Goal: Task Accomplishment & Management: Manage account settings

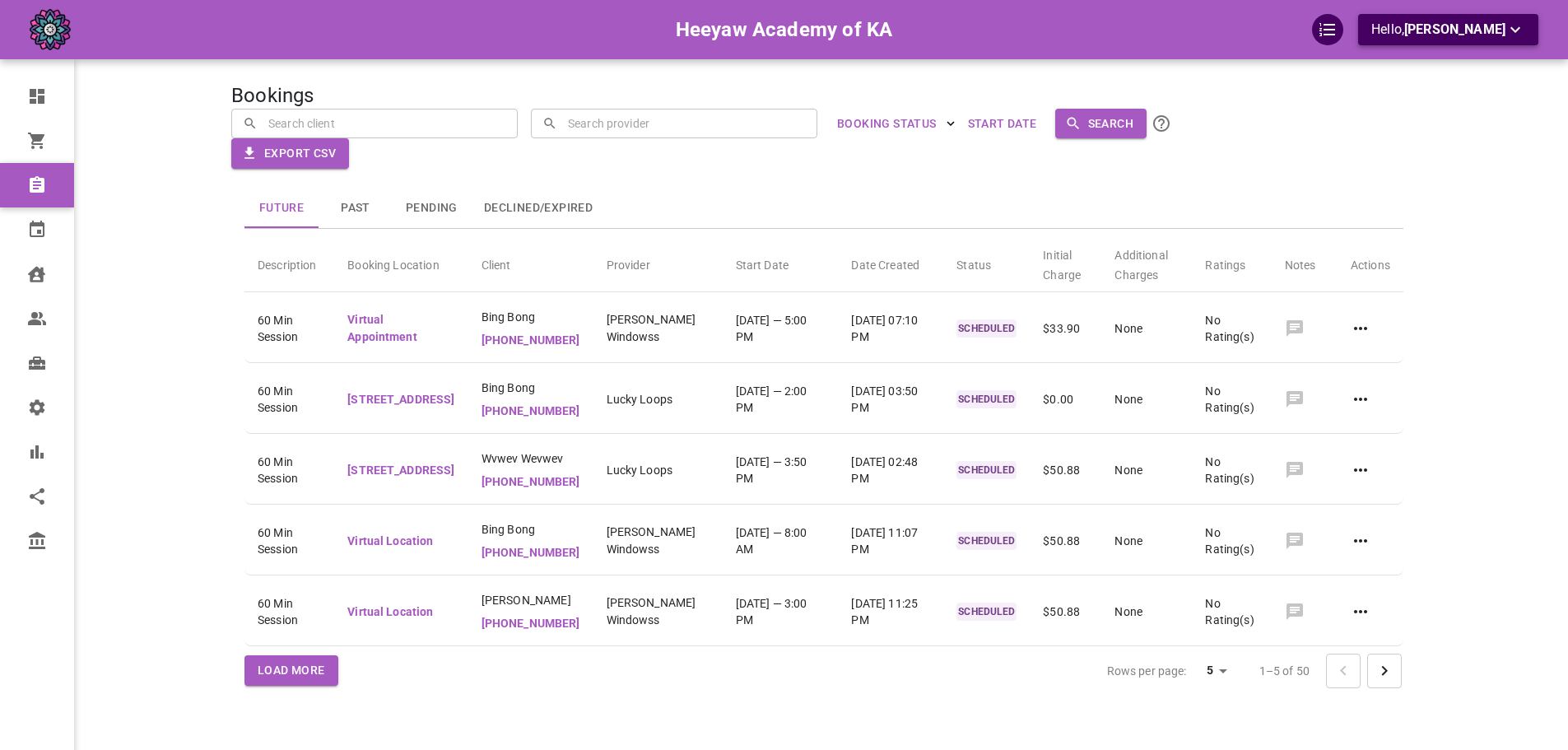
click at [1447, 38] on p "Hello, [PERSON_NAME]" at bounding box center [1447, 31] width 154 height 21
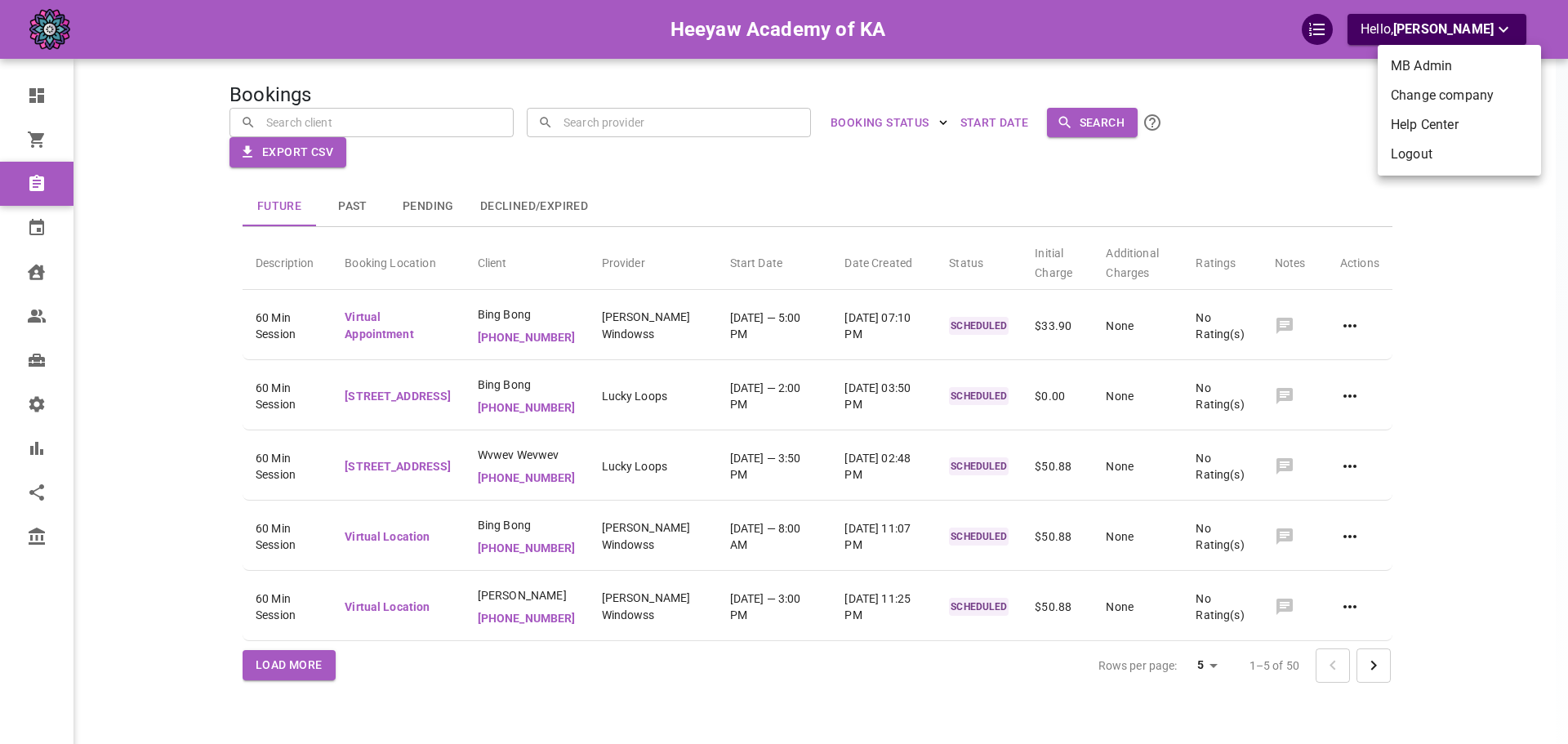
click at [1395, 149] on li "Logout" at bounding box center [1459, 154] width 163 height 29
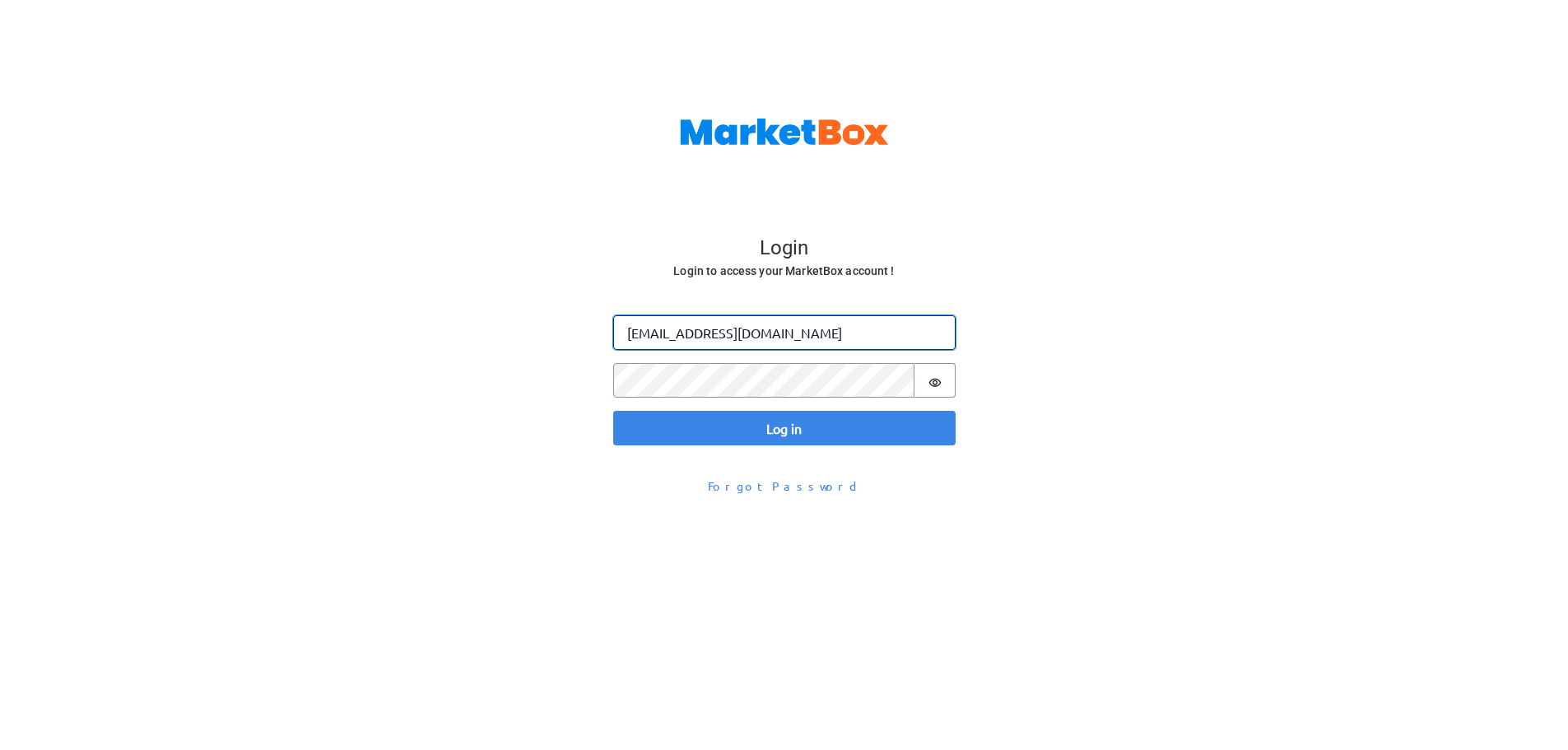
click at [657, 333] on input "[EMAIL_ADDRESS][DOMAIN_NAME]" at bounding box center [784, 332] width 342 height 34
type input "omar+groove@gomarketbox.com"
click at [613, 410] on button "Log in" at bounding box center [784, 428] width 342 height 34
